Goal: Check status

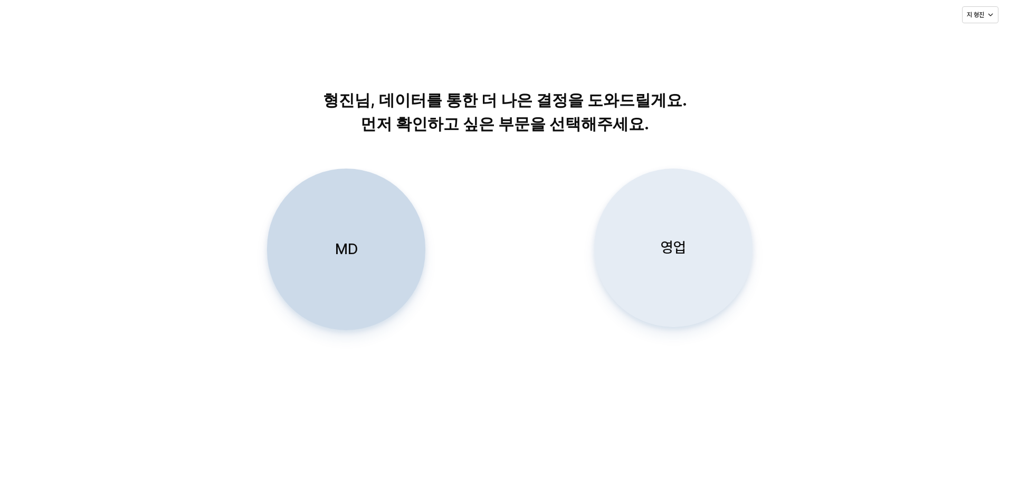
click at [689, 262] on div "영업" at bounding box center [673, 247] width 149 height 157
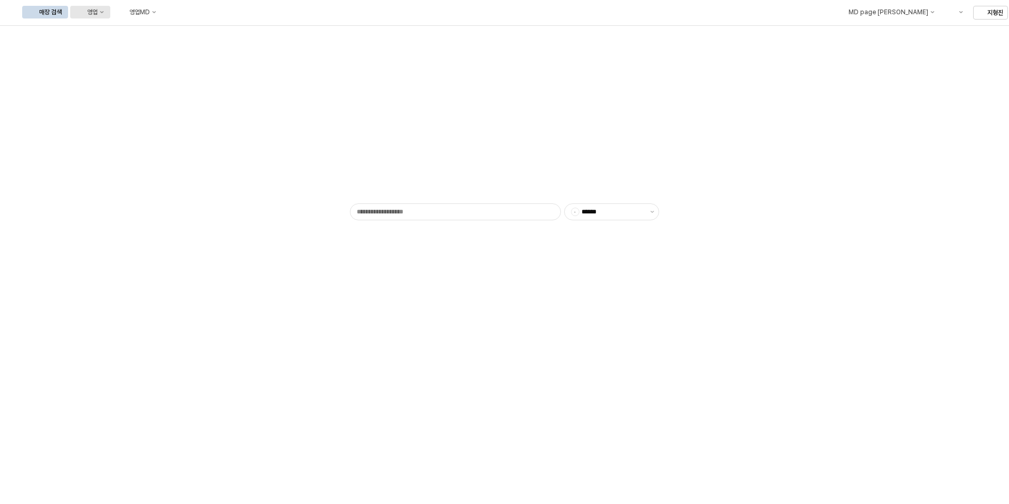
click at [98, 14] on div "영업" at bounding box center [92, 11] width 11 height 7
click at [202, 36] on div "목표매출 달성현황" at bounding box center [204, 31] width 64 height 11
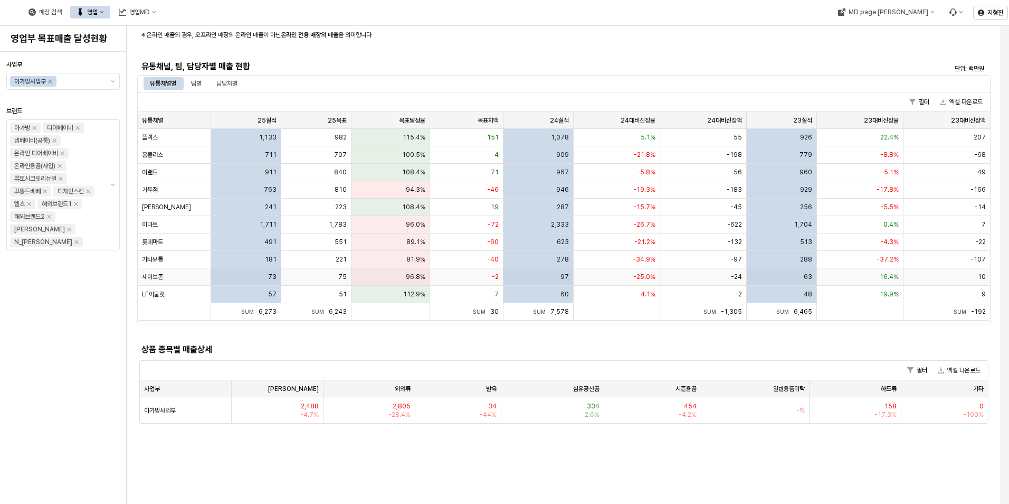
scroll to position [211, 0]
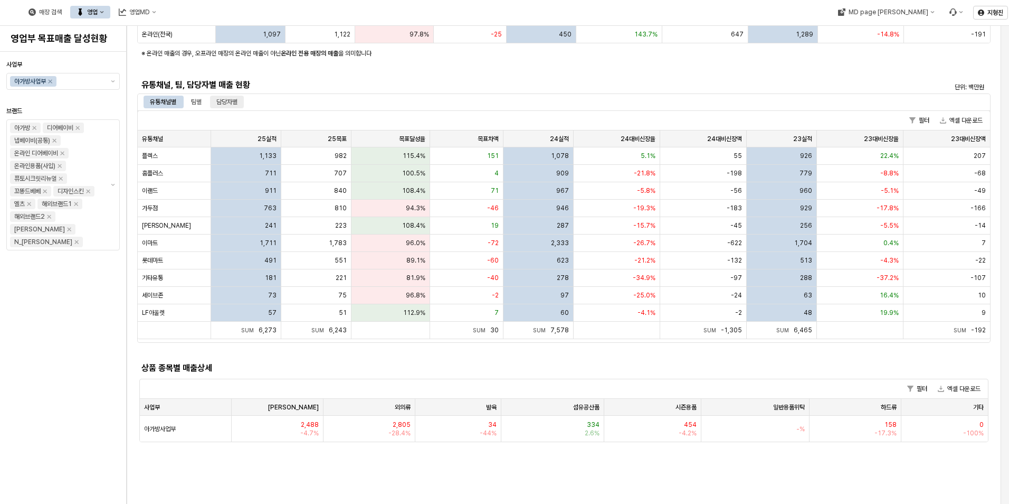
click at [231, 103] on div "담당자별" at bounding box center [226, 102] width 21 height 13
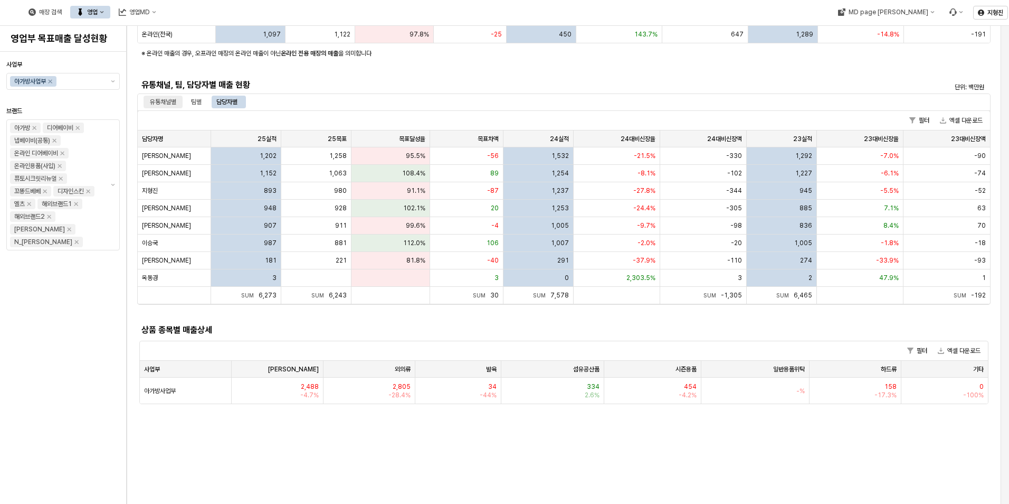
click at [161, 103] on div "유통채널별" at bounding box center [163, 102] width 26 height 13
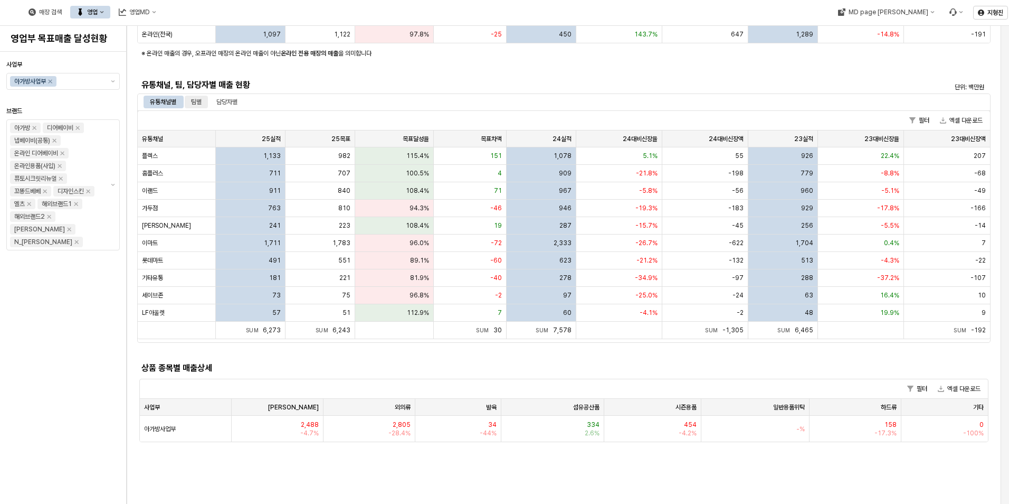
click at [193, 105] on div "팀별" at bounding box center [196, 102] width 11 height 13
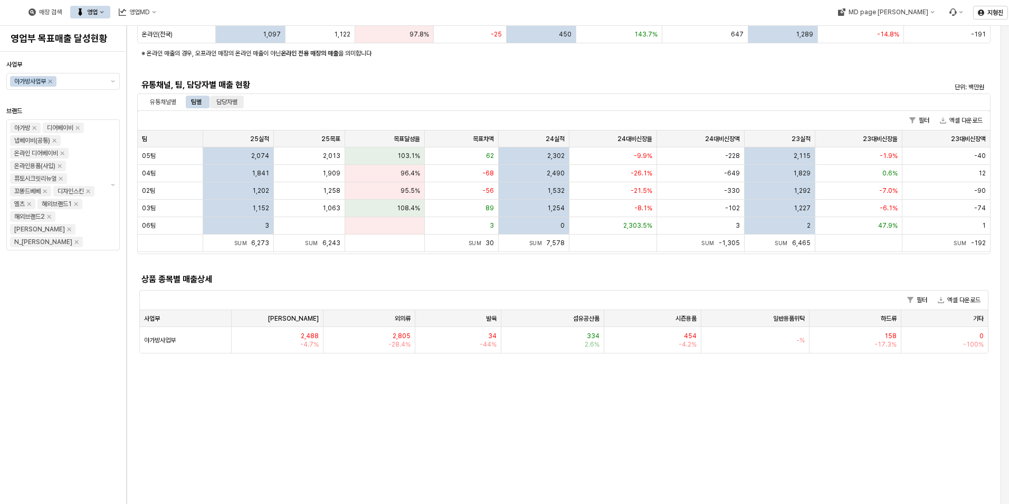
click at [233, 103] on div "담당자별" at bounding box center [226, 102] width 21 height 13
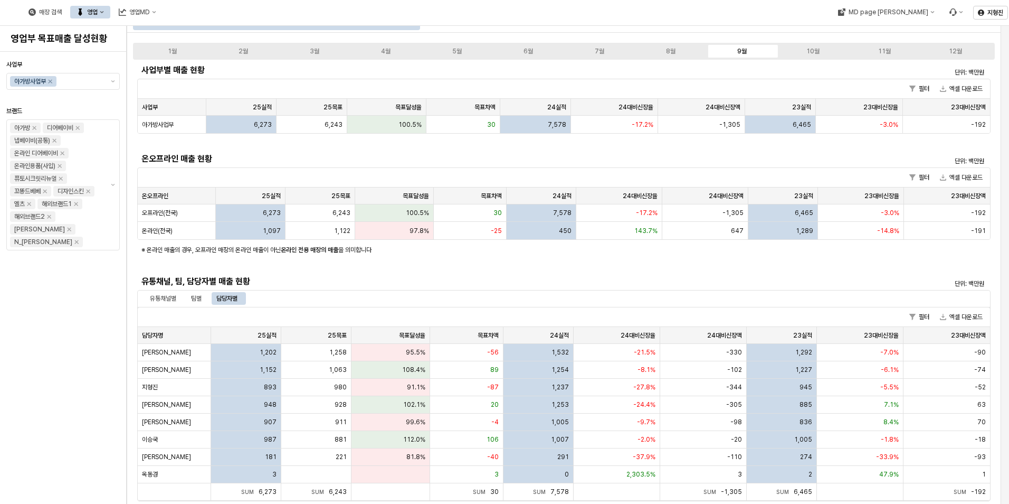
scroll to position [0, 0]
